Goal: Communication & Community: Answer question/provide support

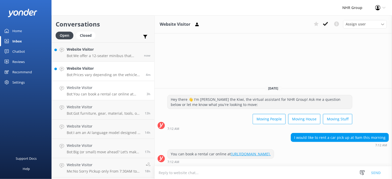
click at [88, 69] on h4 "Website Visitor" at bounding box center [104, 69] width 75 height 6
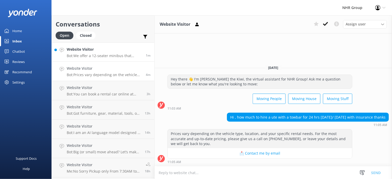
click at [78, 48] on h4 "Website Visitor" at bounding box center [104, 50] width 75 height 6
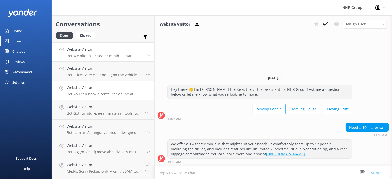
click at [107, 84] on link "Website Visitor Bot: You can book a rental car online at [URL][DOMAIN_NAME]. 3h" at bounding box center [103, 90] width 103 height 19
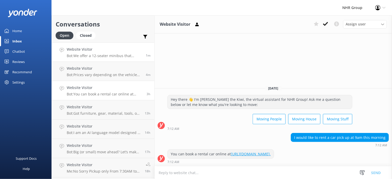
click at [84, 57] on p "Bot: We offer a 12-seater minibus that might suit your needs. It comfortably se…" at bounding box center [104, 56] width 75 height 5
